Goal: Task Accomplishment & Management: Manage account settings

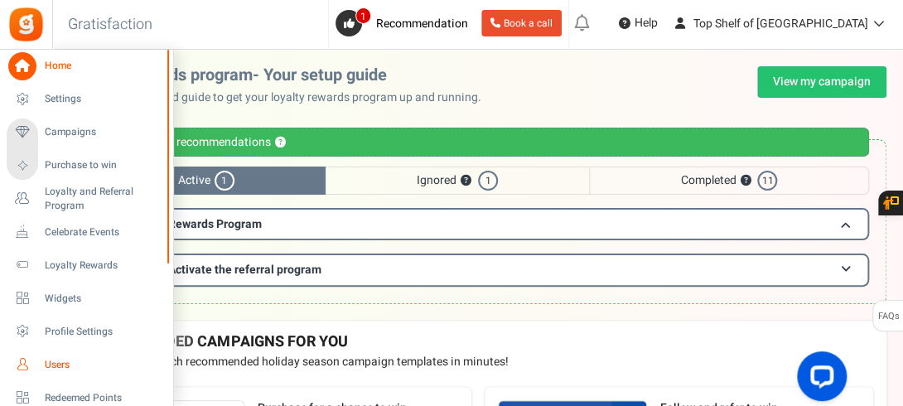
click at [48, 365] on span "Users" at bounding box center [103, 365] width 116 height 14
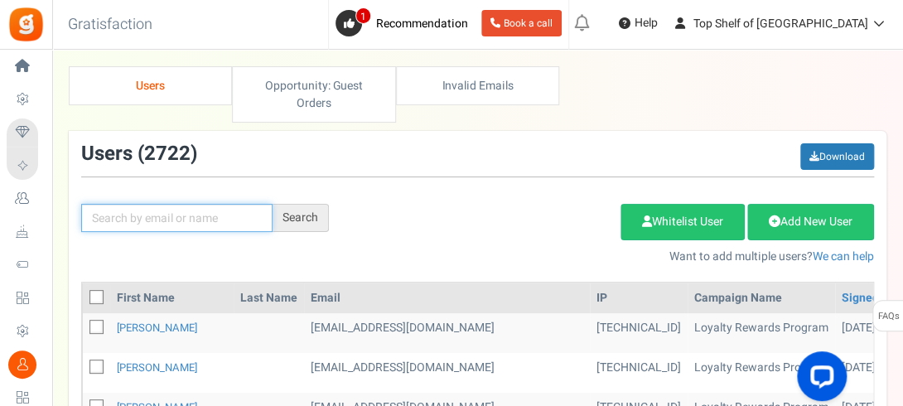
click at [199, 211] on input "text" at bounding box center [176, 218] width 191 height 28
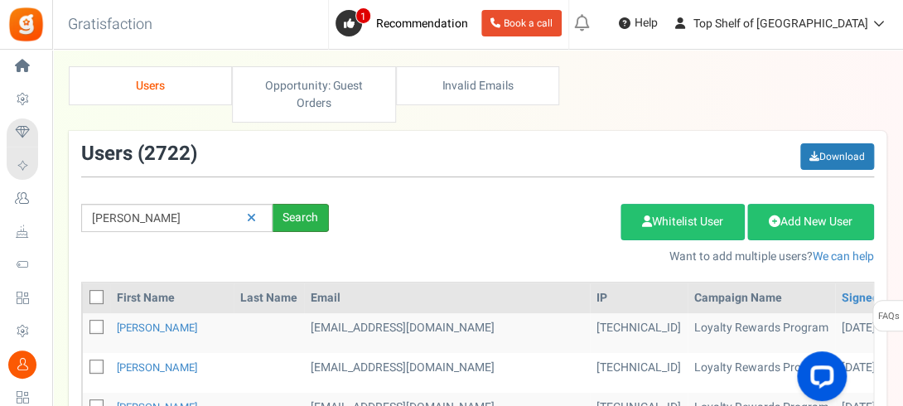
click at [298, 217] on div "Search" at bounding box center [301, 218] width 56 height 28
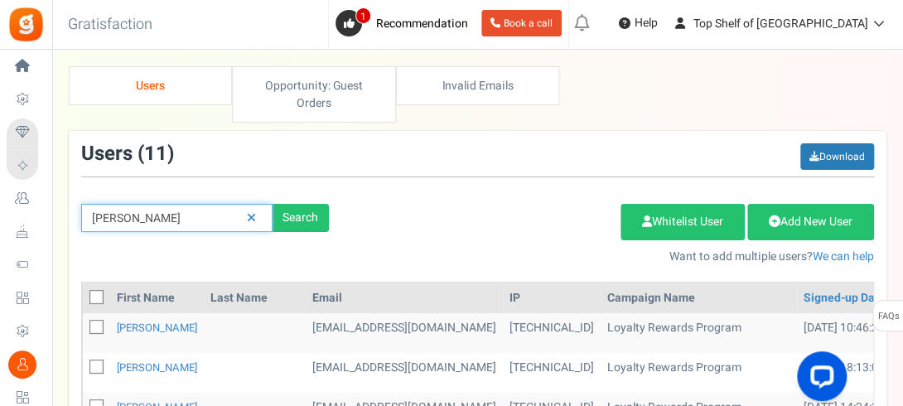
click at [162, 212] on input "EDWARD" at bounding box center [176, 218] width 191 height 28
type input "EDWARD H"
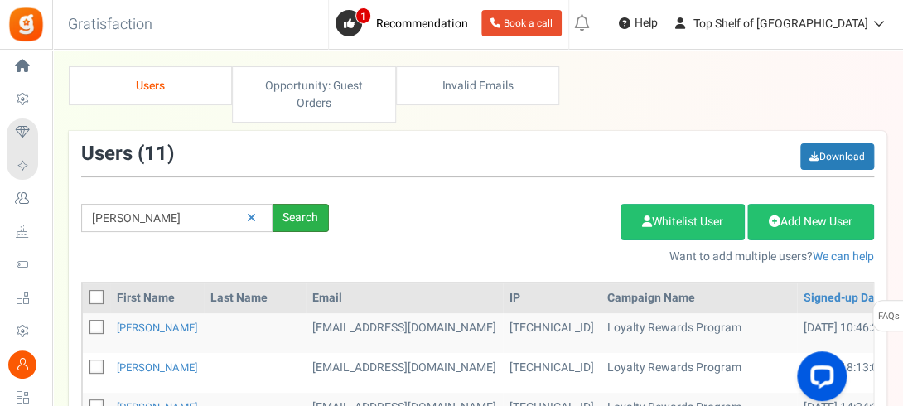
click at [298, 217] on div "Search" at bounding box center [301, 218] width 56 height 28
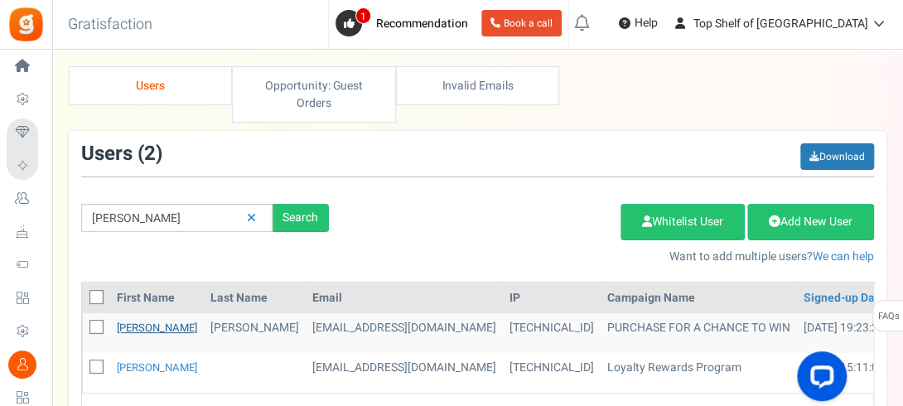
click at [157, 329] on link "Edward Harding" at bounding box center [157, 328] width 80 height 16
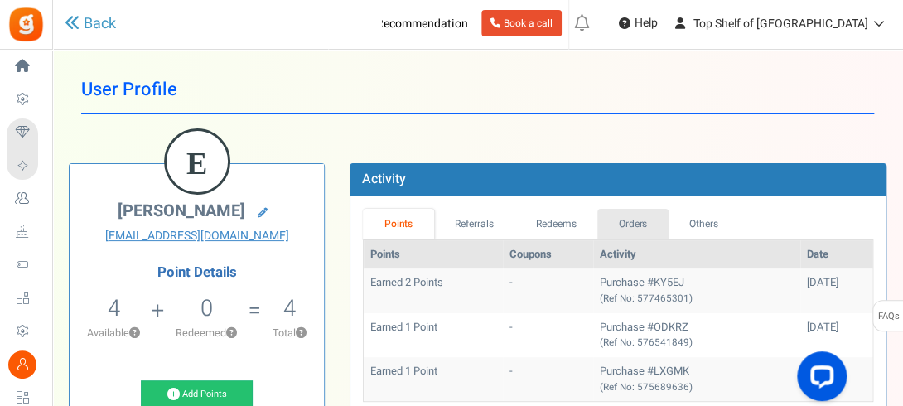
click at [650, 219] on link "Orders" at bounding box center [632, 224] width 71 height 31
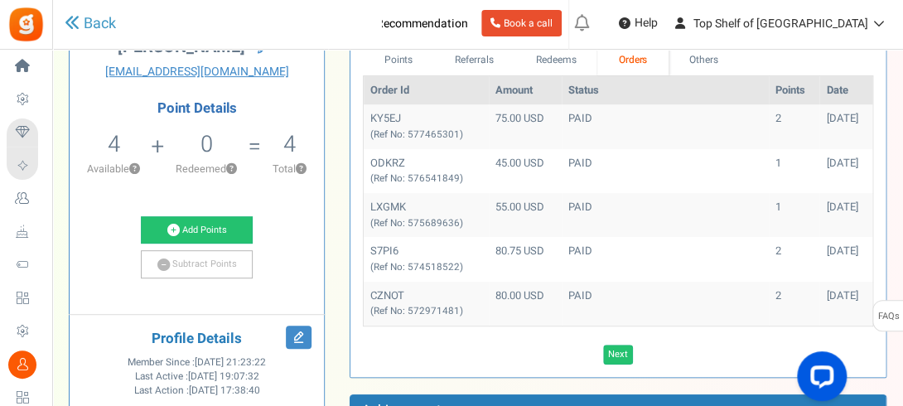
scroll to position [166, 0]
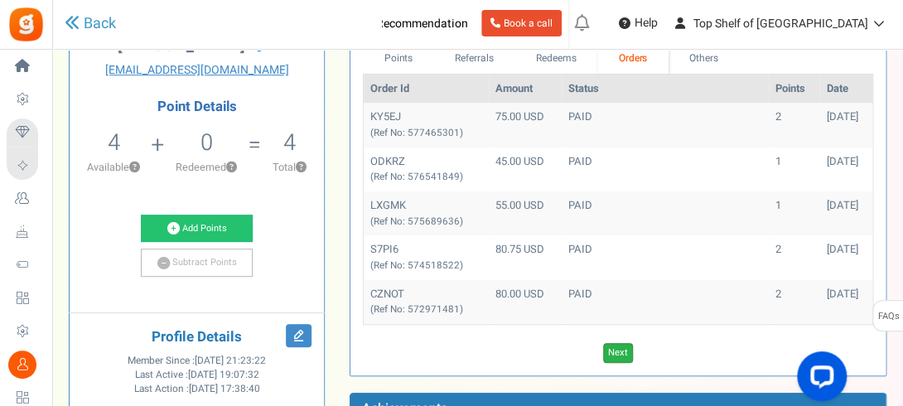
click at [620, 349] on link "Next" at bounding box center [618, 353] width 30 height 20
click at [598, 352] on link "Previous" at bounding box center [602, 353] width 46 height 20
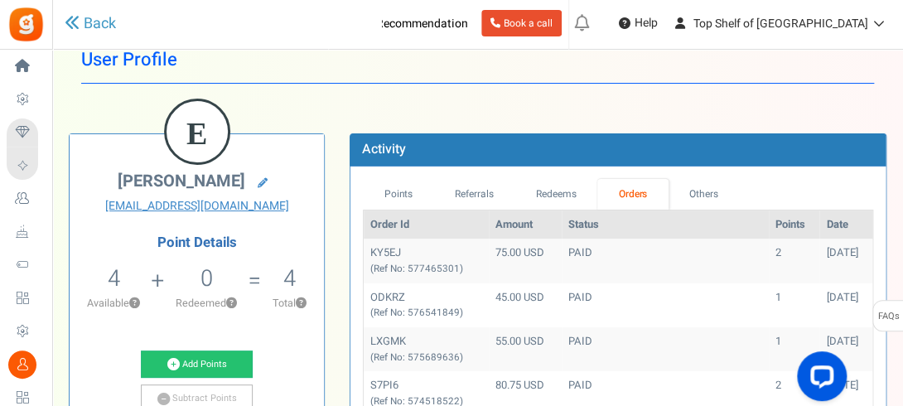
scroll to position [0, 0]
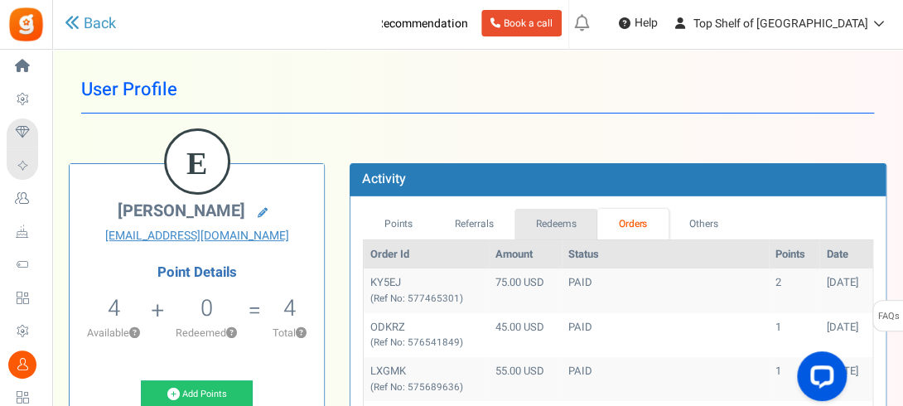
click at [569, 225] on link "Redeems" at bounding box center [555, 224] width 83 height 31
